Goal: Use online tool/utility: Utilize a website feature to perform a specific function

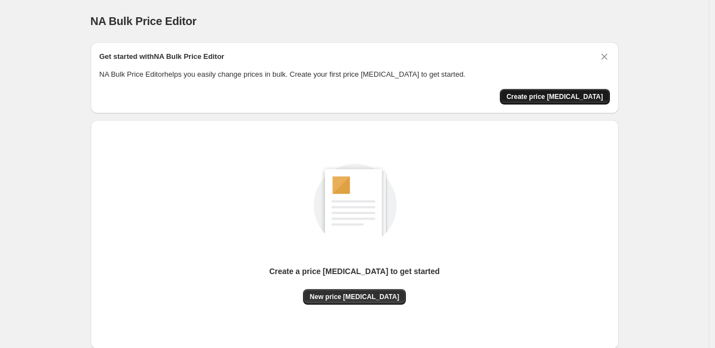
click at [560, 99] on span "Create price [MEDICAL_DATA]" at bounding box center [555, 96] width 97 height 9
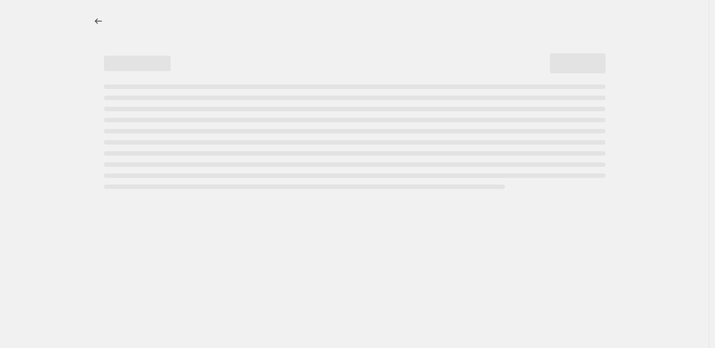
select select "percentage"
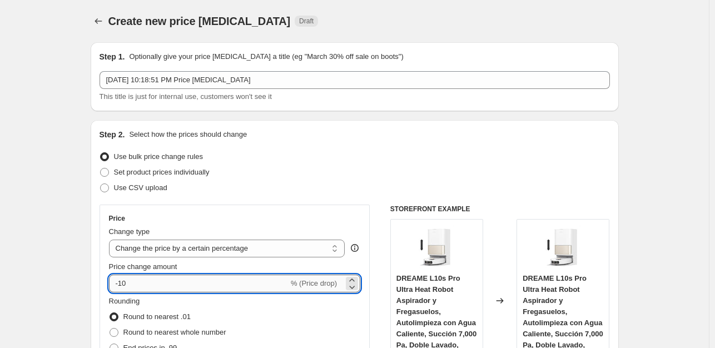
click at [176, 282] on input "-10" at bounding box center [199, 284] width 180 height 18
type input "-1"
type input "-35"
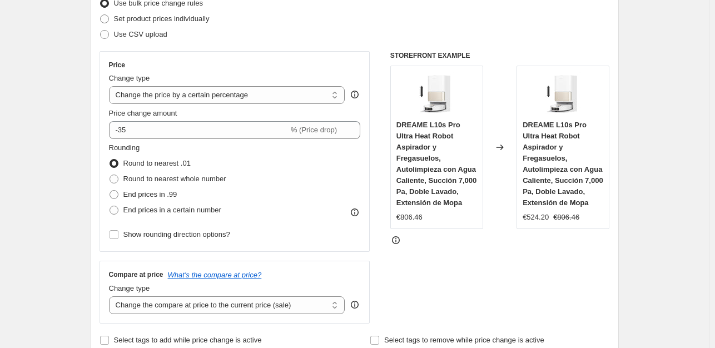
scroll to position [169, 0]
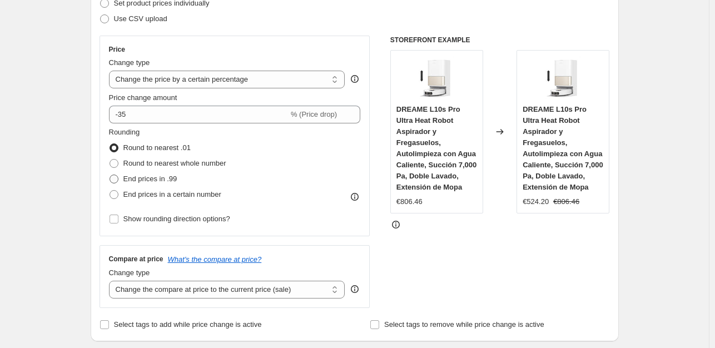
click at [171, 172] on label "End prices in .99" at bounding box center [143, 179] width 68 height 16
click at [110, 175] on input "End prices in .99" at bounding box center [110, 175] width 1 height 1
radio input "true"
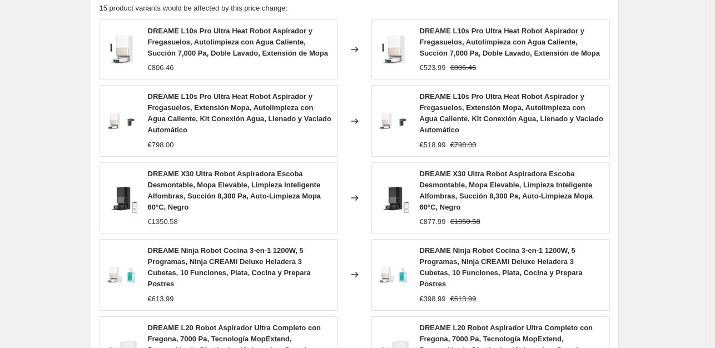
scroll to position [870, 0]
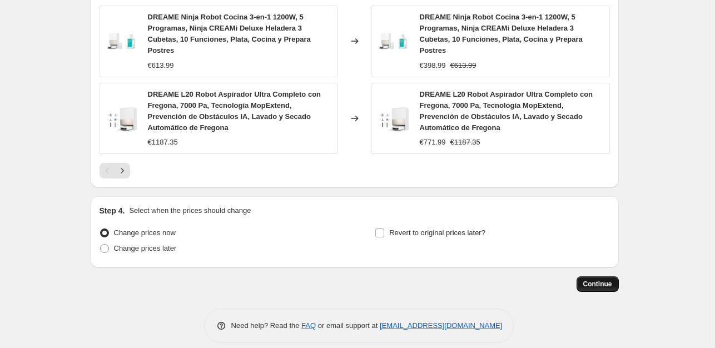
click at [582, 276] on button "Continue" at bounding box center [598, 284] width 42 height 16
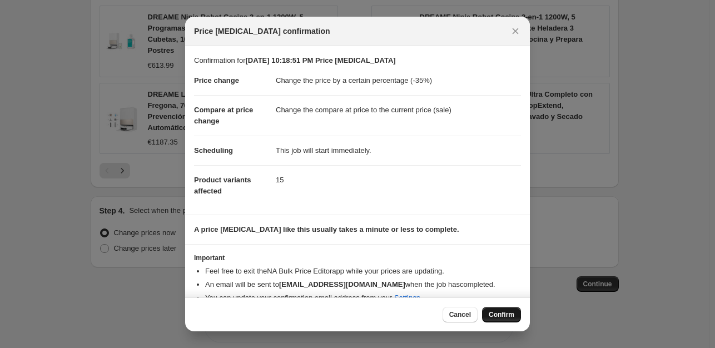
click at [494, 314] on span "Confirm" at bounding box center [502, 314] width 26 height 9
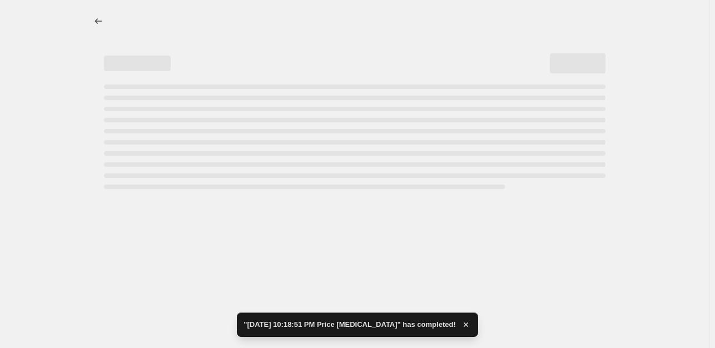
select select "percentage"
